Goal: Task Accomplishment & Management: Use online tool/utility

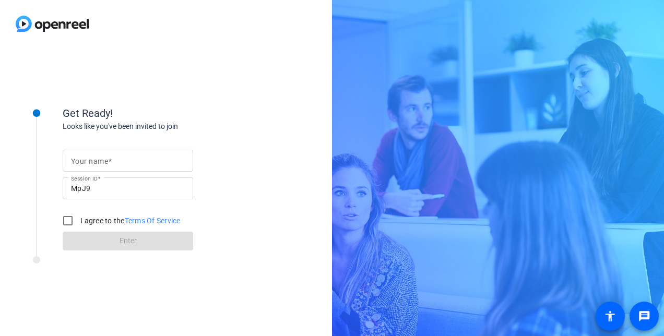
click at [104, 162] on mat-label "Your name" at bounding box center [89, 161] width 37 height 8
click at [104, 162] on input "Your name" at bounding box center [128, 160] width 114 height 13
type input "[PERSON_NAME]"
click at [63, 218] on input "I agree to the Terms Of Service" at bounding box center [67, 220] width 21 height 21
checkbox input "true"
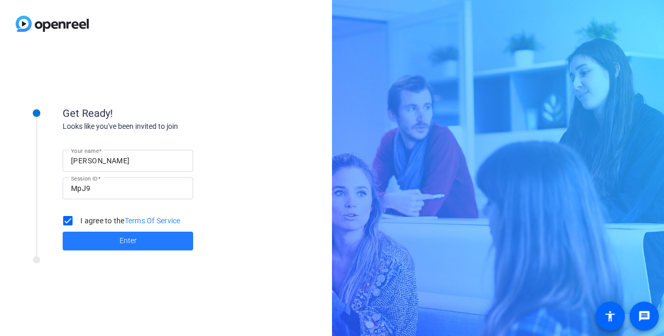
click at [121, 242] on span "Enter" at bounding box center [128, 240] width 17 height 11
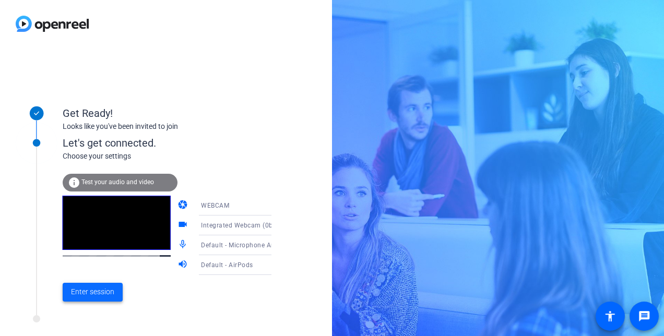
click at [101, 288] on span "Enter session" at bounding box center [92, 292] width 43 height 11
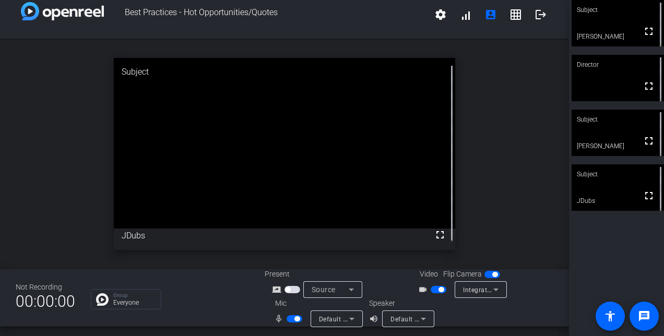
scroll to position [12, 0]
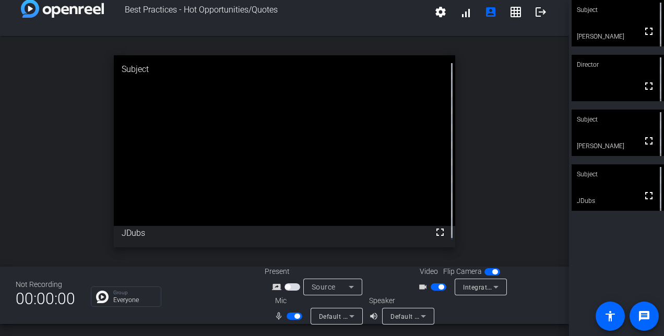
click at [212, 300] on div "Group Everyone" at bounding box center [170, 297] width 158 height 20
click at [436, 9] on mat-icon "settings" at bounding box center [440, 12] width 13 height 13
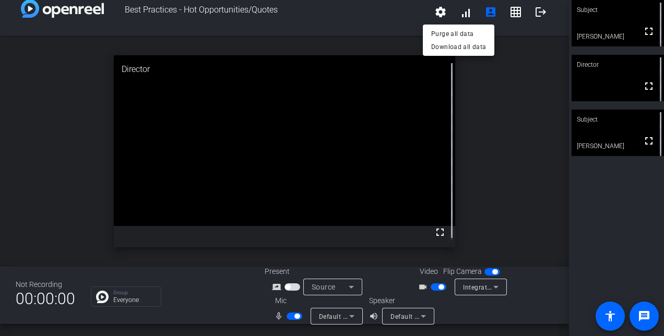
click at [337, 288] on div at bounding box center [332, 168] width 664 height 336
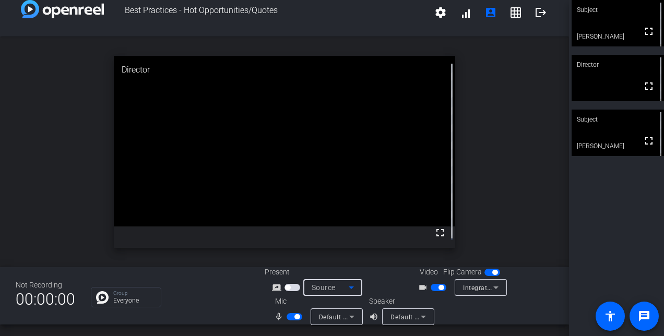
click at [345, 287] on icon at bounding box center [351, 287] width 13 height 13
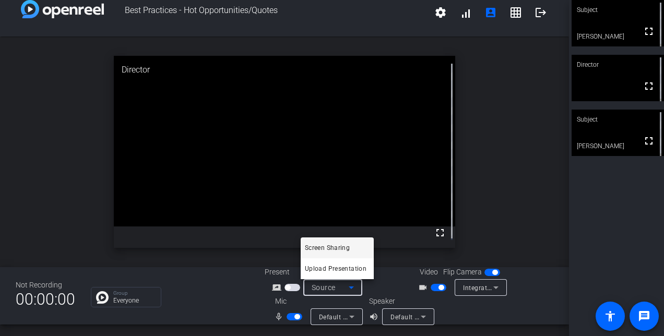
click at [343, 287] on div at bounding box center [332, 168] width 664 height 336
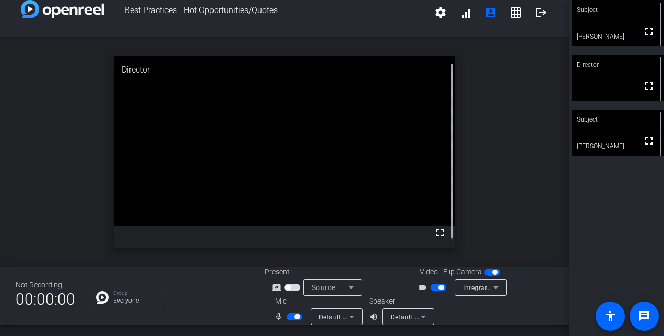
click at [345, 319] on icon at bounding box center [351, 317] width 13 height 13
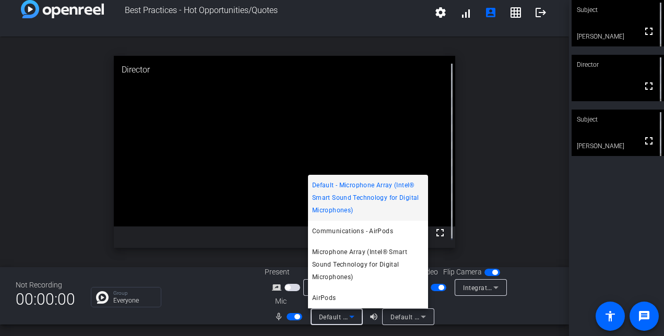
click at [342, 319] on div at bounding box center [332, 168] width 664 height 336
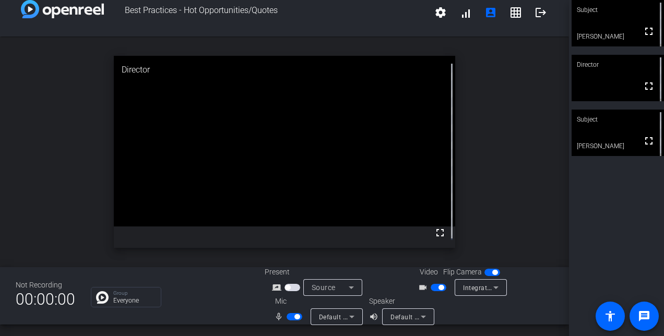
scroll to position [12, 0]
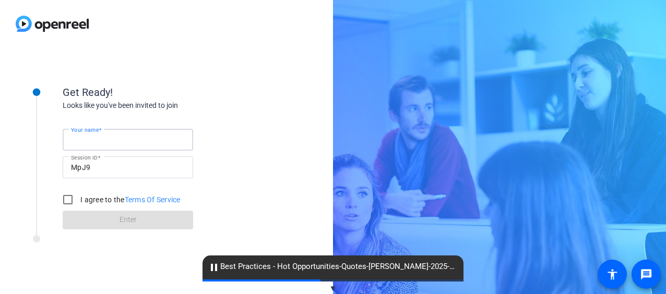
click at [128, 138] on input "Your name" at bounding box center [128, 140] width 114 height 13
type input "[PERSON_NAME]"
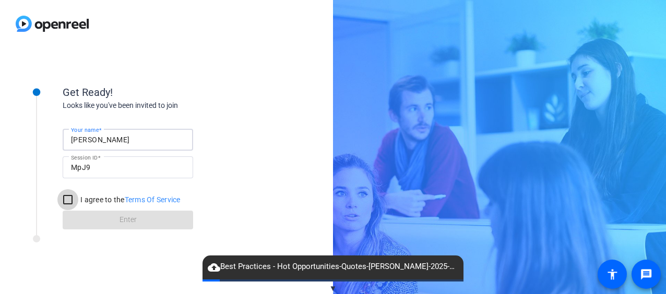
click at [66, 197] on input "I agree to the Terms Of Service" at bounding box center [67, 199] width 21 height 21
checkbox input "true"
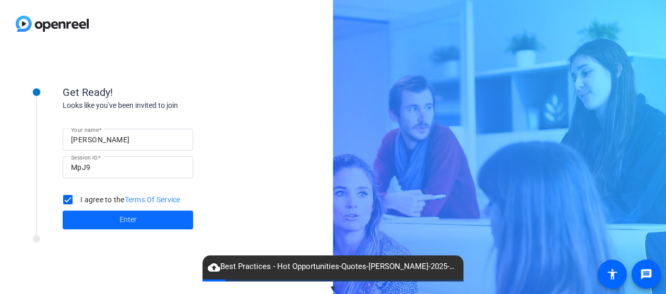
click at [145, 229] on span at bounding box center [128, 220] width 130 height 25
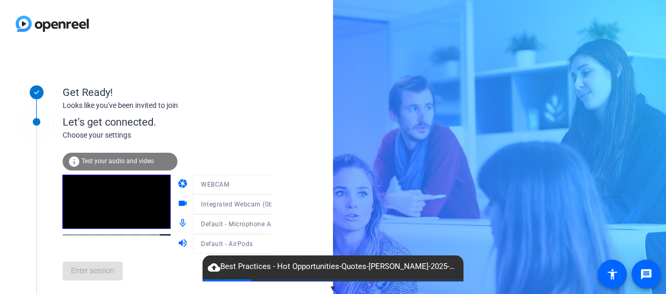
click at [242, 81] on div "Get Ready! Looks like you've been invited to join" at bounding box center [167, 89] width 209 height 46
click at [246, 105] on div "Looks like you've been invited to join" at bounding box center [167, 105] width 209 height 11
click at [102, 272] on span "Enter session" at bounding box center [92, 271] width 43 height 11
